Goal: Task Accomplishment & Management: Use online tool/utility

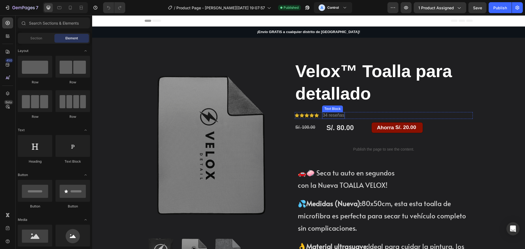
click at [327, 114] on p "34 reseñas" at bounding box center [334, 116] width 22 height 6
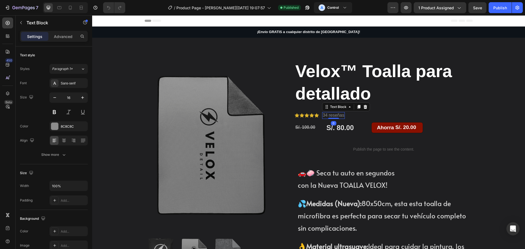
click at [324, 116] on p "34 reseñas" at bounding box center [334, 116] width 22 height 6
click at [325, 116] on p "34 reseñas" at bounding box center [334, 116] width 22 height 6
click at [324, 116] on p "34 reseñas" at bounding box center [334, 116] width 22 height 6
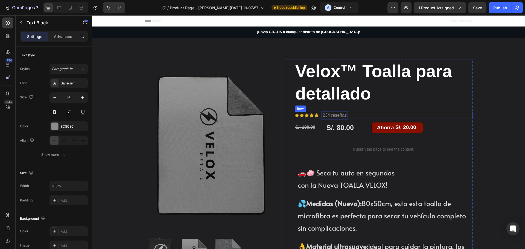
click at [357, 117] on div "Icon Icon Icon Icon Icon Icon List [STREET_ADDRESS]" at bounding box center [384, 115] width 178 height 7
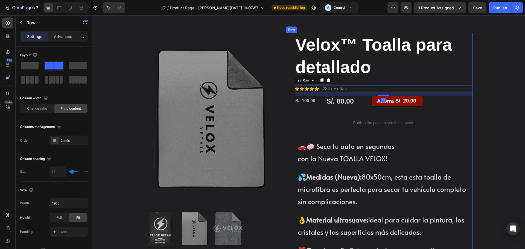
scroll to position [27, 0]
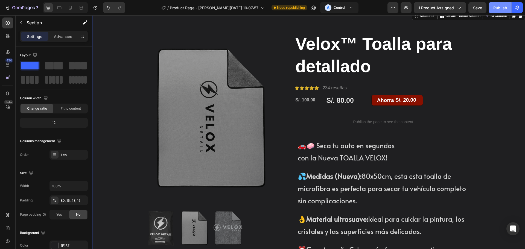
click at [495, 8] on div "Publish" at bounding box center [500, 8] width 14 height 6
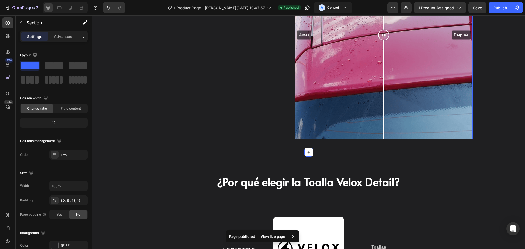
scroll to position [547, 0]
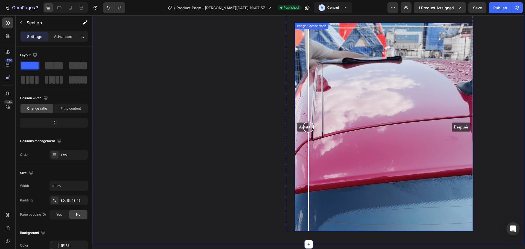
drag, startPoint x: 382, startPoint y: 126, endPoint x: 293, endPoint y: 126, distance: 89.2
click at [295, 126] on div "Antes Después" at bounding box center [384, 127] width 178 height 209
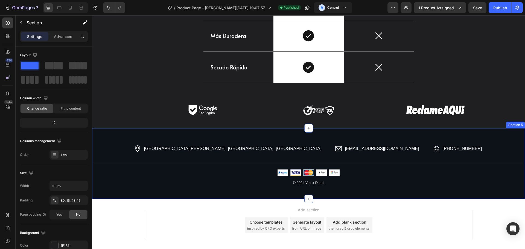
scroll to position [1013, 0]
